Goal: Register for event/course

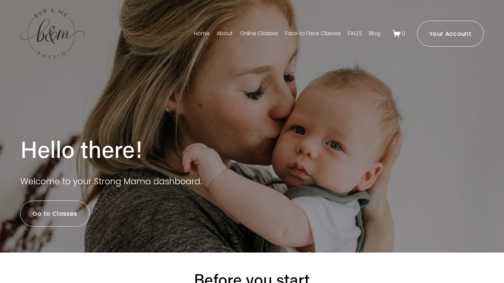
click at [56, 216] on link "Go to Classes" at bounding box center [54, 213] width 69 height 26
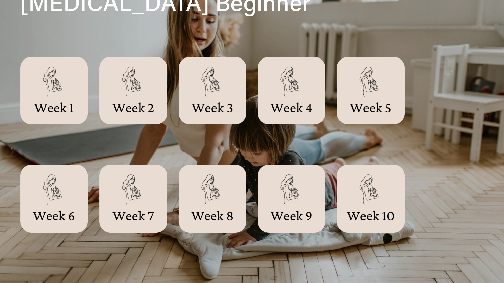
scroll to position [220, 0]
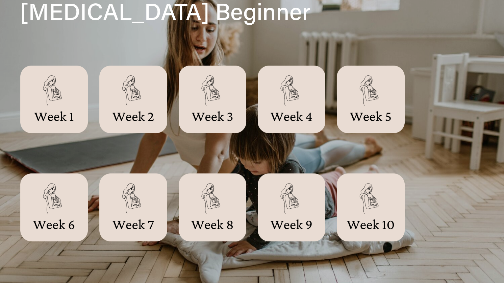
click at [57, 116] on div at bounding box center [54, 100] width 68 height 68
click at [53, 115] on div at bounding box center [54, 100] width 68 height 68
click at [54, 99] on div at bounding box center [54, 100] width 68 height 68
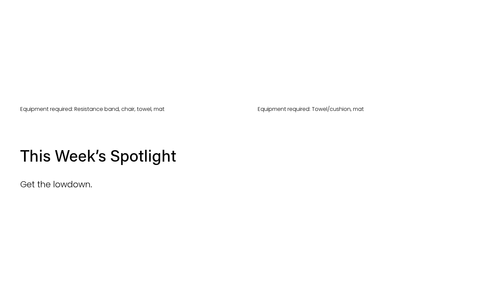
scroll to position [365, 0]
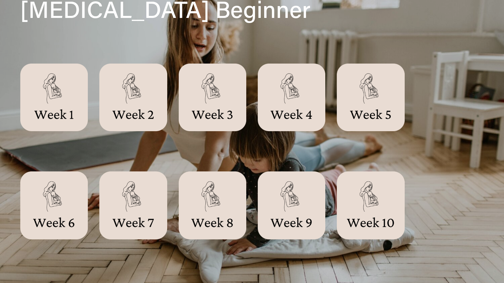
scroll to position [220, 0]
